Goal: Check status: Check status

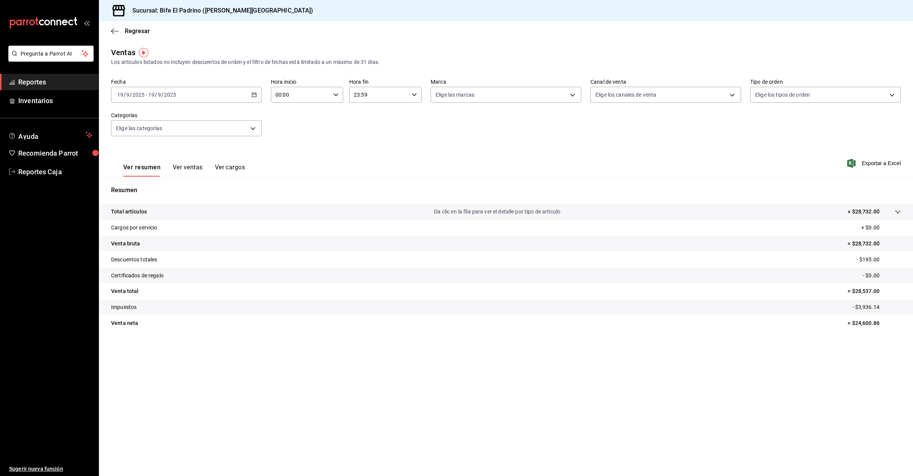
click at [47, 79] on span "Reportes" at bounding box center [55, 82] width 74 height 10
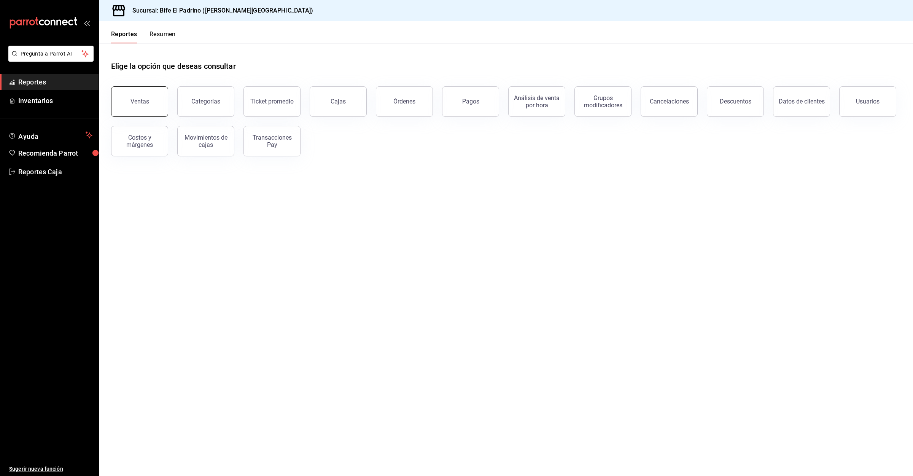
click at [139, 98] on div "Ventas" at bounding box center [139, 101] width 19 height 7
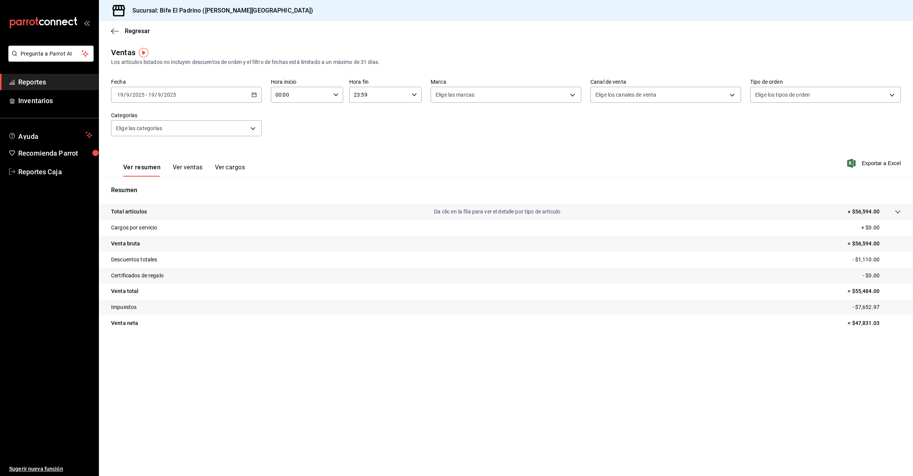
click at [303, 96] on input "00:00" at bounding box center [300, 94] width 59 height 15
click at [294, 127] on button "01" at bounding box center [288, 132] width 33 height 15
type input "01:00"
